Goal: Browse casually: Explore the website without a specific task or goal

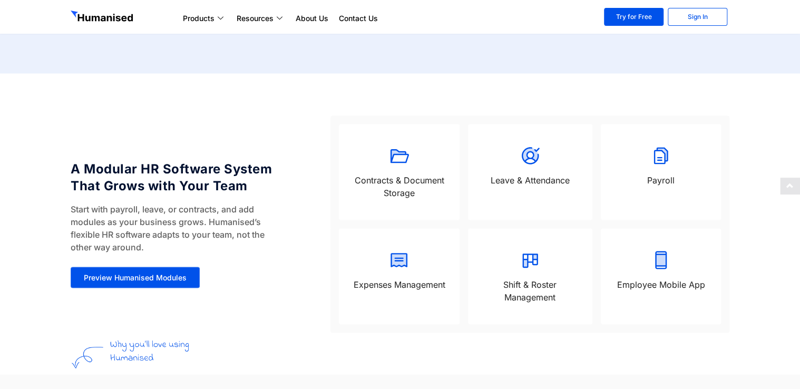
scroll to position [858, 0]
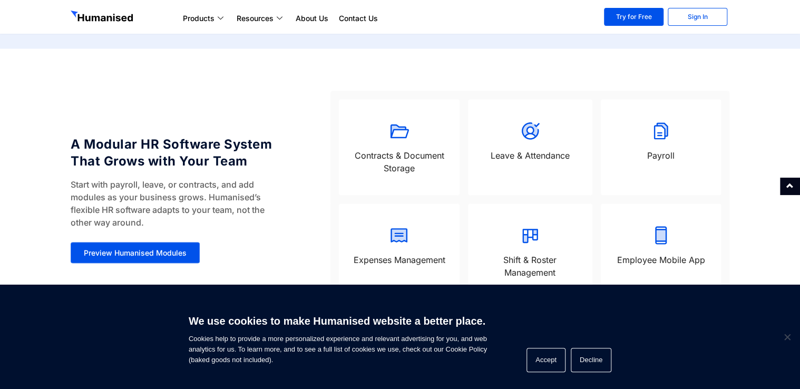
click at [239, 152] on h4 "A Modular HR Software System That Grows with Your Team" at bounding box center [177, 152] width 212 height 34
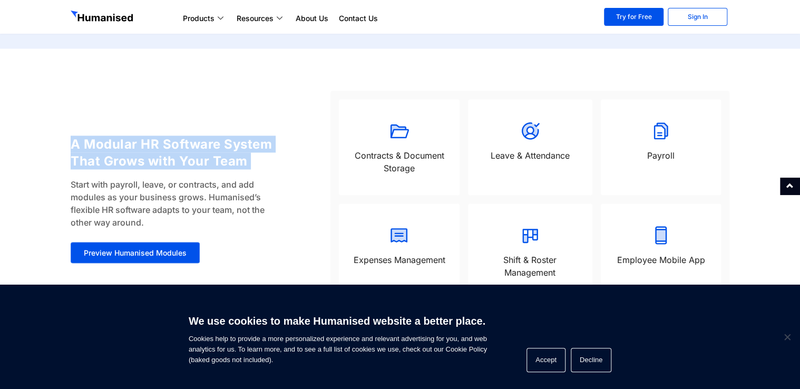
click at [239, 152] on h4 "A Modular HR Software System That Grows with Your Team" at bounding box center [177, 152] width 212 height 34
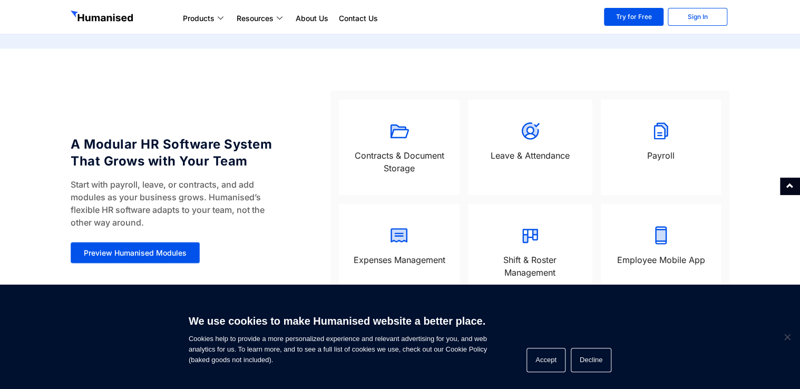
drag, startPoint x: 239, startPoint y: 152, endPoint x: 226, endPoint y: 190, distance: 40.2
click at [226, 190] on p "Start with payroll, leave, or contracts, and add modules as your business grows…" at bounding box center [177, 203] width 212 height 51
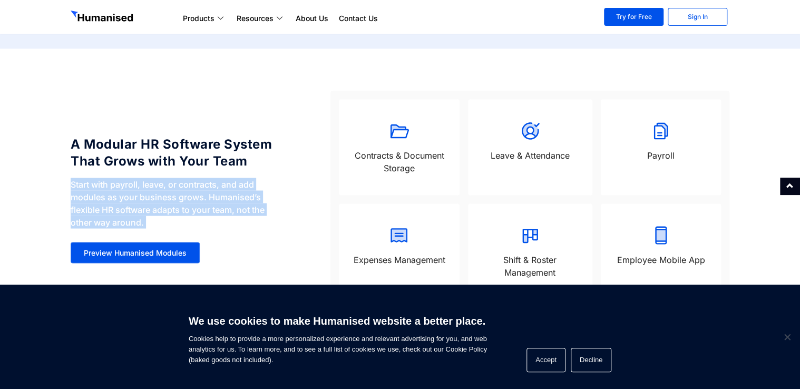
click at [226, 190] on p "Start with payroll, leave, or contracts, and add modules as your business grows…" at bounding box center [177, 203] width 212 height 51
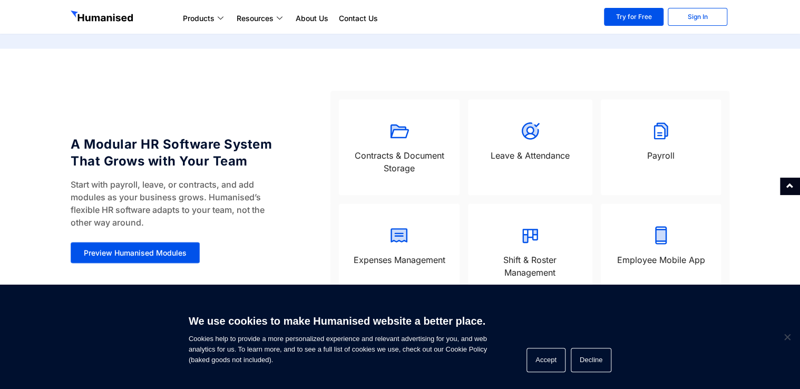
click at [91, 142] on h4 "A Modular HR Software System That Grows with Your Team" at bounding box center [177, 152] width 212 height 34
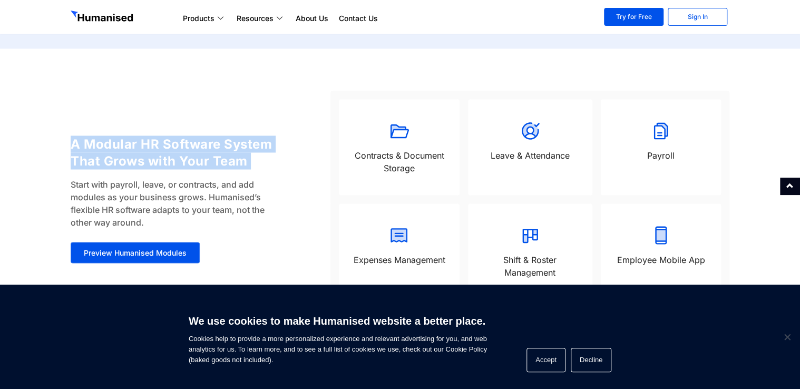
click at [91, 142] on h4 "A Modular HR Software System That Grows with Your Team" at bounding box center [177, 152] width 212 height 34
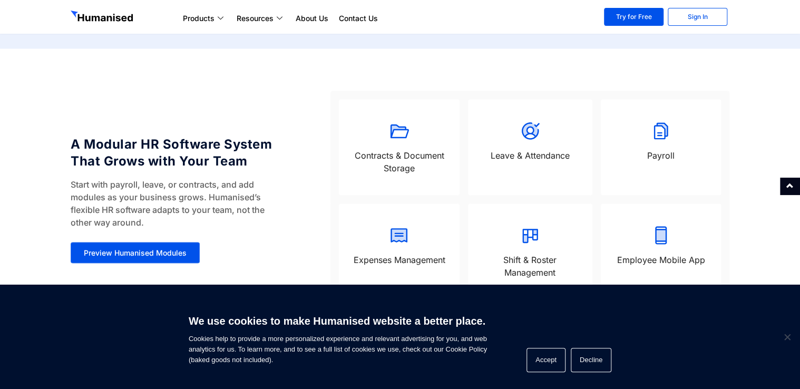
drag, startPoint x: 91, startPoint y: 142, endPoint x: 104, endPoint y: 213, distance: 72.5
click at [104, 213] on p "Start with payroll, leave, or contracts, and add modules as your business grows…" at bounding box center [177, 203] width 212 height 51
drag, startPoint x: 104, startPoint y: 213, endPoint x: 143, endPoint y: 211, distance: 38.6
click at [143, 211] on p "Start with payroll, leave, or contracts, and add modules as your business grows…" at bounding box center [177, 203] width 212 height 51
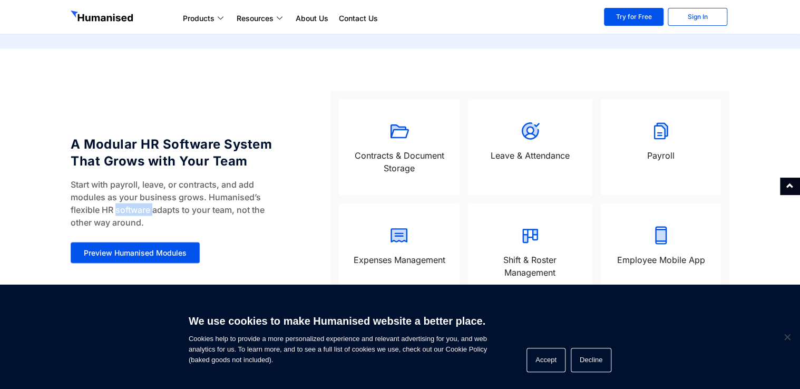
click at [143, 211] on p "Start with payroll, leave, or contracts, and add modules as your business grows…" at bounding box center [177, 203] width 212 height 51
drag, startPoint x: 143, startPoint y: 211, endPoint x: 85, endPoint y: 196, distance: 60.0
click at [85, 196] on p "Start with payroll, leave, or contracts, and add modules as your business grows…" at bounding box center [177, 203] width 212 height 51
drag, startPoint x: 85, startPoint y: 196, endPoint x: 196, endPoint y: 182, distance: 112.0
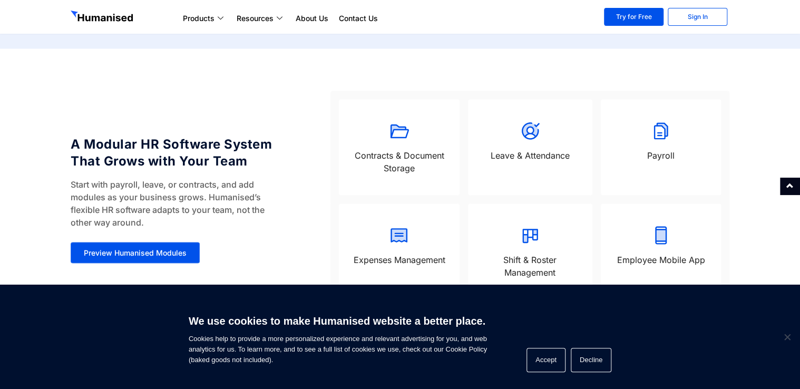
click at [196, 182] on p "Start with payroll, leave, or contracts, and add modules as your business grows…" at bounding box center [177, 203] width 212 height 51
drag, startPoint x: 196, startPoint y: 182, endPoint x: 110, endPoint y: 141, distance: 96.0
click at [110, 141] on h4 "A Modular HR Software System That Grows with Your Team" at bounding box center [177, 152] width 212 height 34
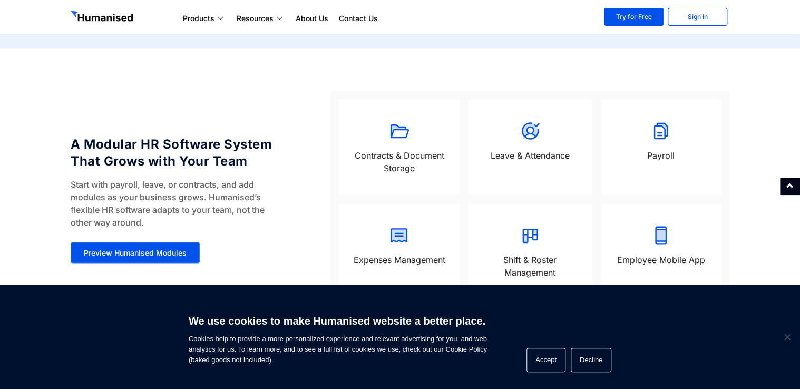
drag, startPoint x: 110, startPoint y: 141, endPoint x: 211, endPoint y: 147, distance: 101.4
click at [211, 147] on h4 "A Modular HR Software System That Grows with Your Team" at bounding box center [177, 152] width 212 height 34
drag, startPoint x: 211, startPoint y: 147, endPoint x: 250, endPoint y: 147, distance: 39.5
click at [250, 147] on h4 "A Modular HR Software System That Grows with Your Team" at bounding box center [177, 152] width 212 height 34
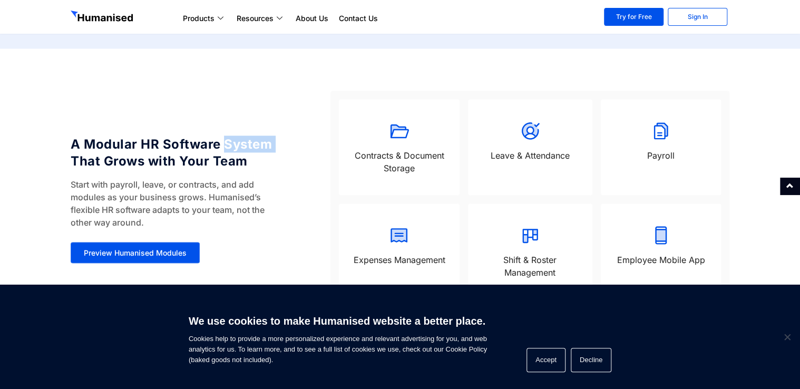
click at [250, 147] on h4 "A Modular HR Software System That Grows with Your Team" at bounding box center [177, 152] width 212 height 34
drag, startPoint x: 250, startPoint y: 147, endPoint x: 195, endPoint y: 161, distance: 57.3
click at [195, 161] on h4 "A Modular HR Software System That Grows with Your Team" at bounding box center [177, 152] width 212 height 34
drag, startPoint x: 195, startPoint y: 161, endPoint x: 165, endPoint y: 212, distance: 59.3
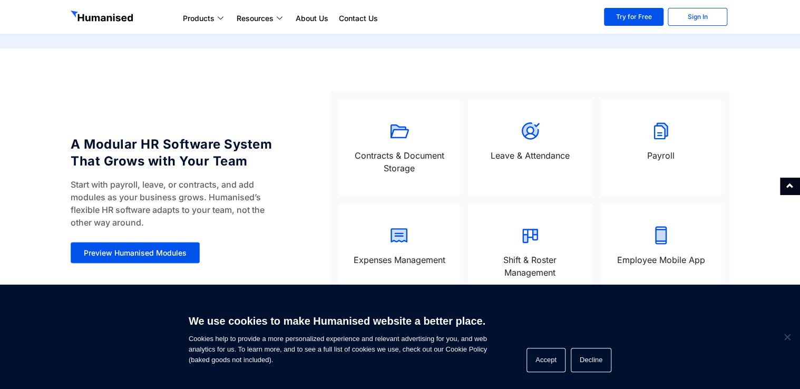
click at [165, 212] on p "Start with payroll, leave, or contracts, and add modules as your business grows…" at bounding box center [177, 203] width 212 height 51
drag, startPoint x: 165, startPoint y: 212, endPoint x: 139, endPoint y: 213, distance: 25.8
click at [139, 213] on p "Start with payroll, leave, or contracts, and add modules as your business grows…" at bounding box center [177, 203] width 212 height 51
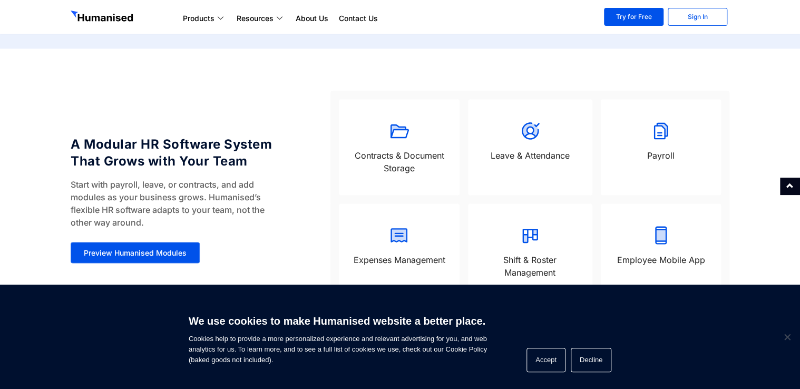
drag, startPoint x: 139, startPoint y: 213, endPoint x: 105, endPoint y: 220, distance: 35.1
click at [105, 220] on p "Start with payroll, leave, or contracts, and add modules as your business grows…" at bounding box center [177, 203] width 212 height 51
click at [249, 210] on p "Start with payroll, leave, or contracts, and add modules as your business grows…" at bounding box center [177, 203] width 212 height 51
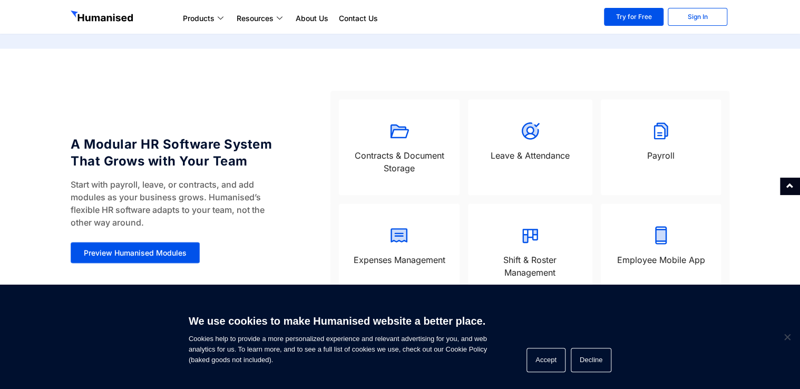
drag, startPoint x: 249, startPoint y: 210, endPoint x: 176, endPoint y: 197, distance: 74.4
click at [176, 197] on p "Start with payroll, leave, or contracts, and add modules as your business grows…" at bounding box center [177, 203] width 212 height 51
click at [162, 199] on p "Start with payroll, leave, or contracts, and add modules as your business grows…" at bounding box center [177, 203] width 212 height 51
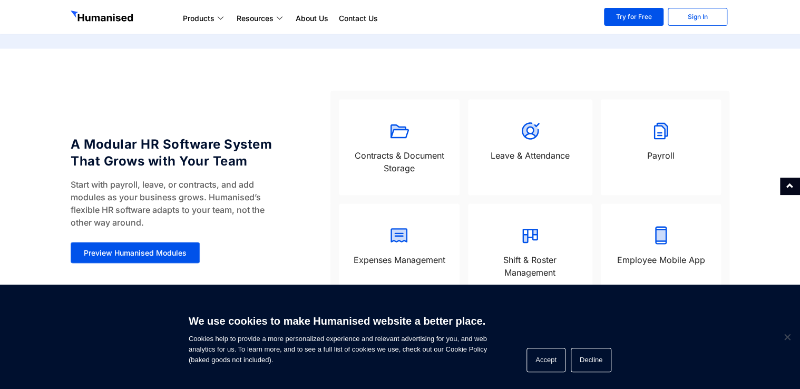
drag, startPoint x: 162, startPoint y: 199, endPoint x: 249, endPoint y: 204, distance: 86.6
click at [249, 204] on p "Start with payroll, leave, or contracts, and add modules as your business grows…" at bounding box center [177, 203] width 212 height 51
